Goal: Information Seeking & Learning: Learn about a topic

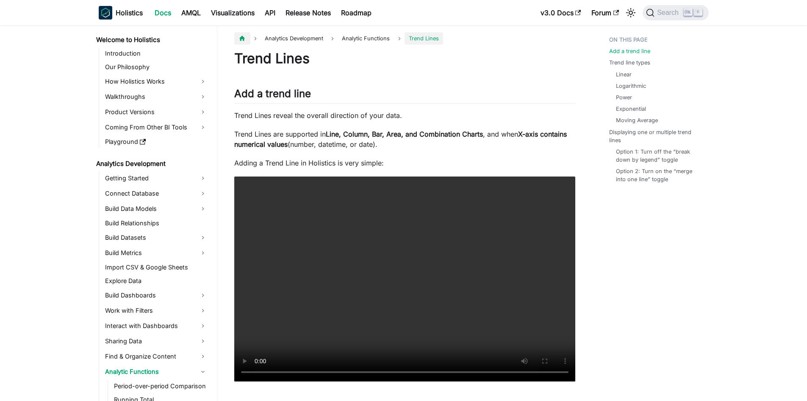
click at [244, 40] on icon "Home page" at bounding box center [242, 38] width 6 height 5
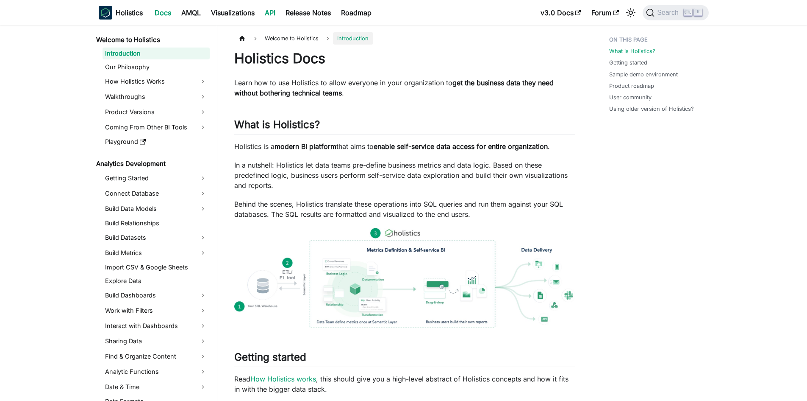
click at [279, 10] on link "API" at bounding box center [270, 13] width 21 height 14
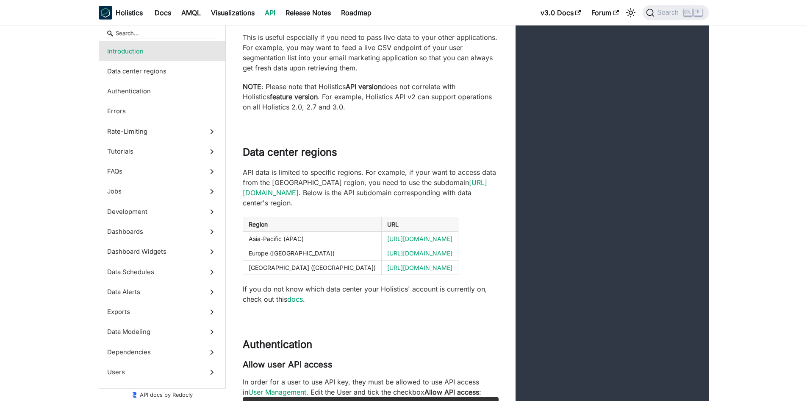
scroll to position [212, 0]
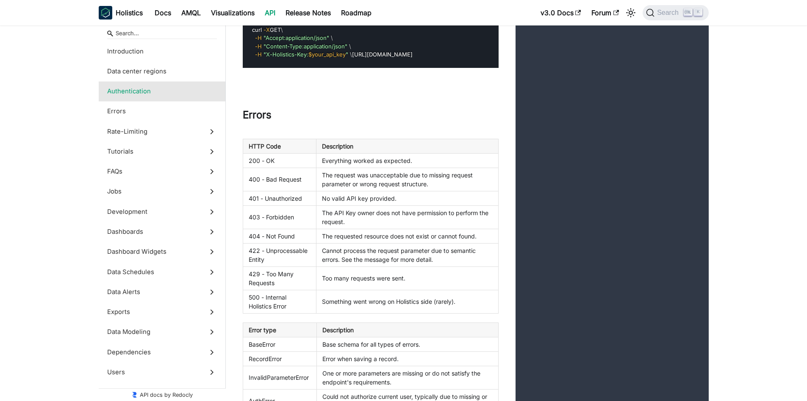
scroll to position [890, 0]
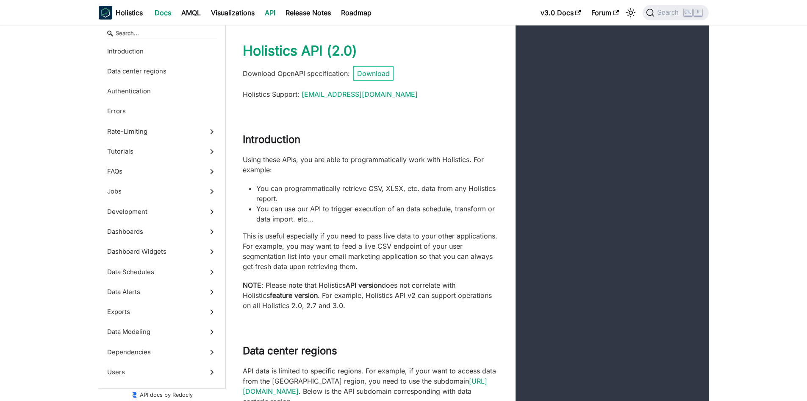
click at [168, 8] on link "Docs" at bounding box center [163, 13] width 27 height 14
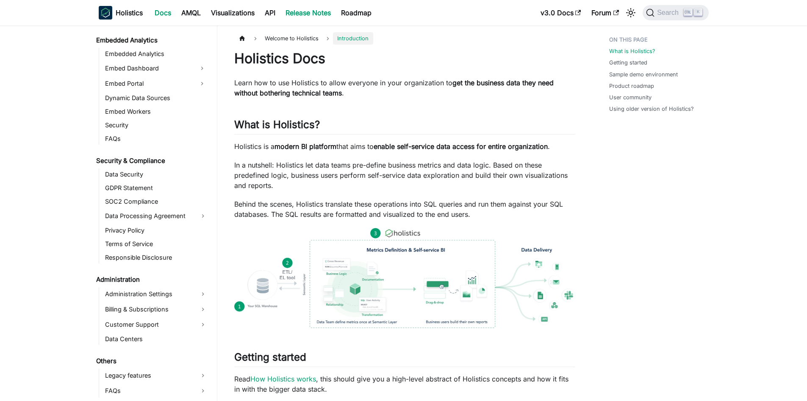
click at [336, 14] on link "Release Notes" at bounding box center [309, 13] width 56 height 14
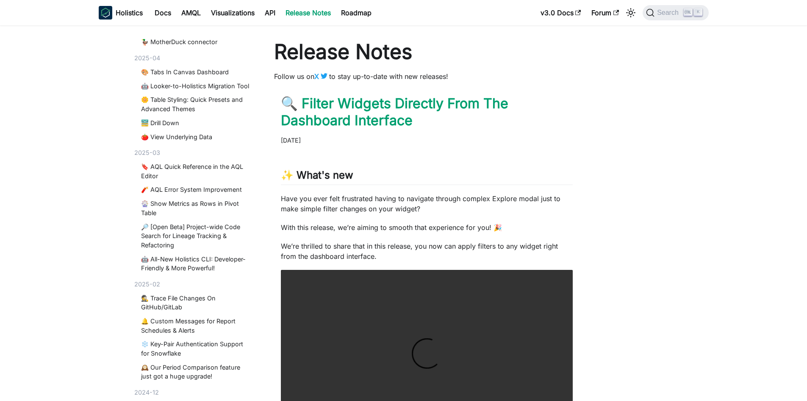
scroll to position [551, 0]
